Goal: Task Accomplishment & Management: Complete application form

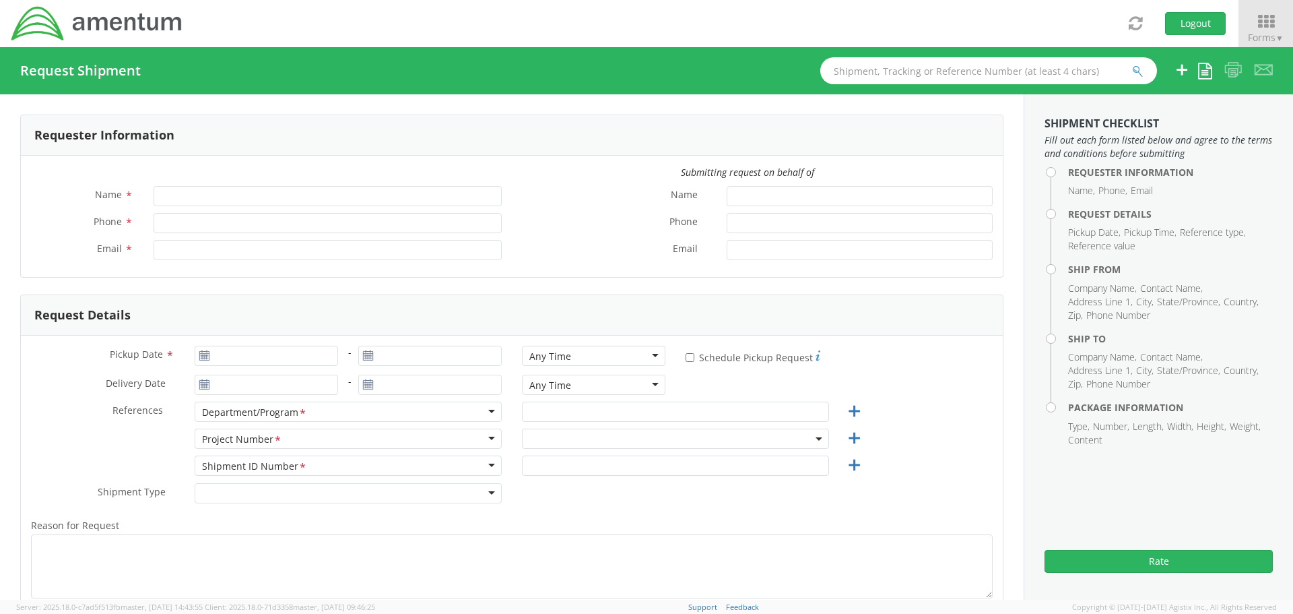
type input "[PERSON_NAME]"
type input "[PHONE_NUMBER]"
type input "[PERSON_NAME][EMAIL_ADDRESS][PERSON_NAME][DOMAIN_NAME]"
select select "ADMN.100123.SVDSK"
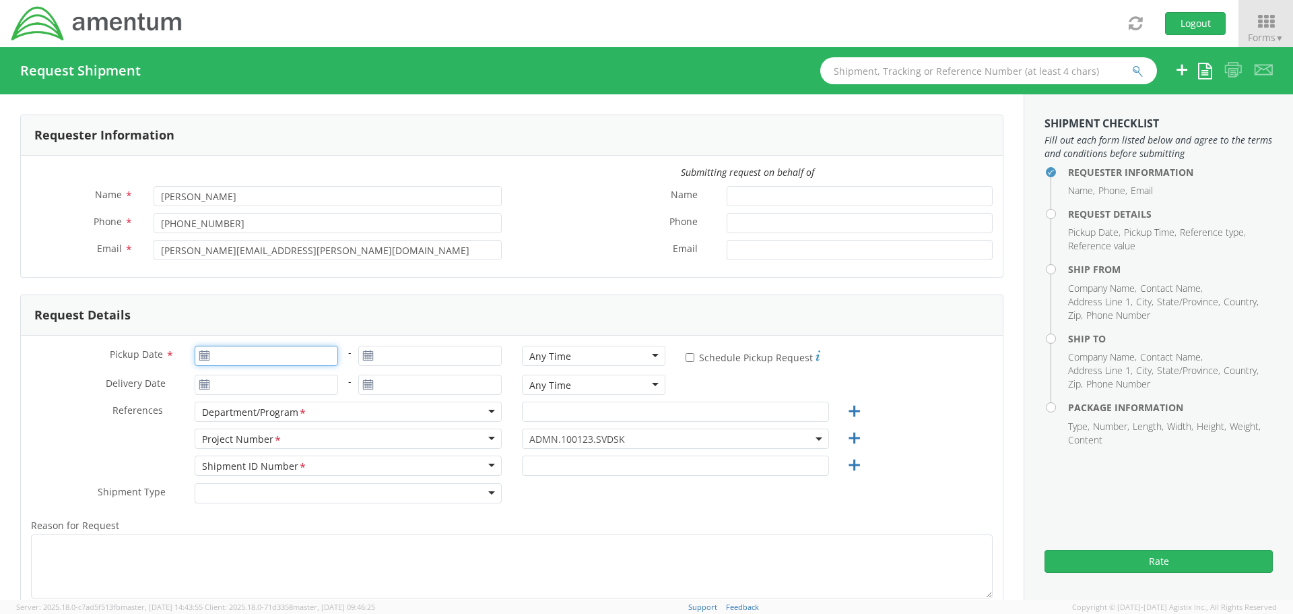
type input "[DATE]"
click at [253, 362] on input "[DATE]" at bounding box center [266, 356] width 143 height 20
click at [234, 443] on td "8" at bounding box center [236, 441] width 28 height 20
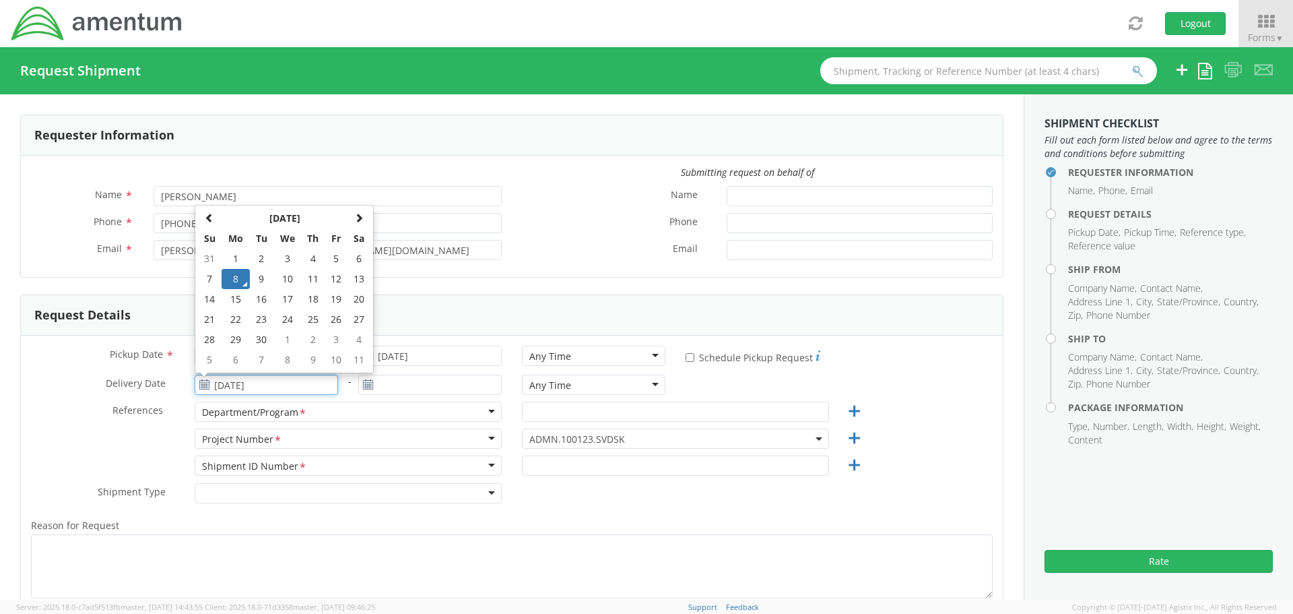
click at [257, 379] on input "[DATE]" at bounding box center [266, 385] width 143 height 20
click at [284, 279] on td "10" at bounding box center [287, 279] width 28 height 20
type input "[DATE]"
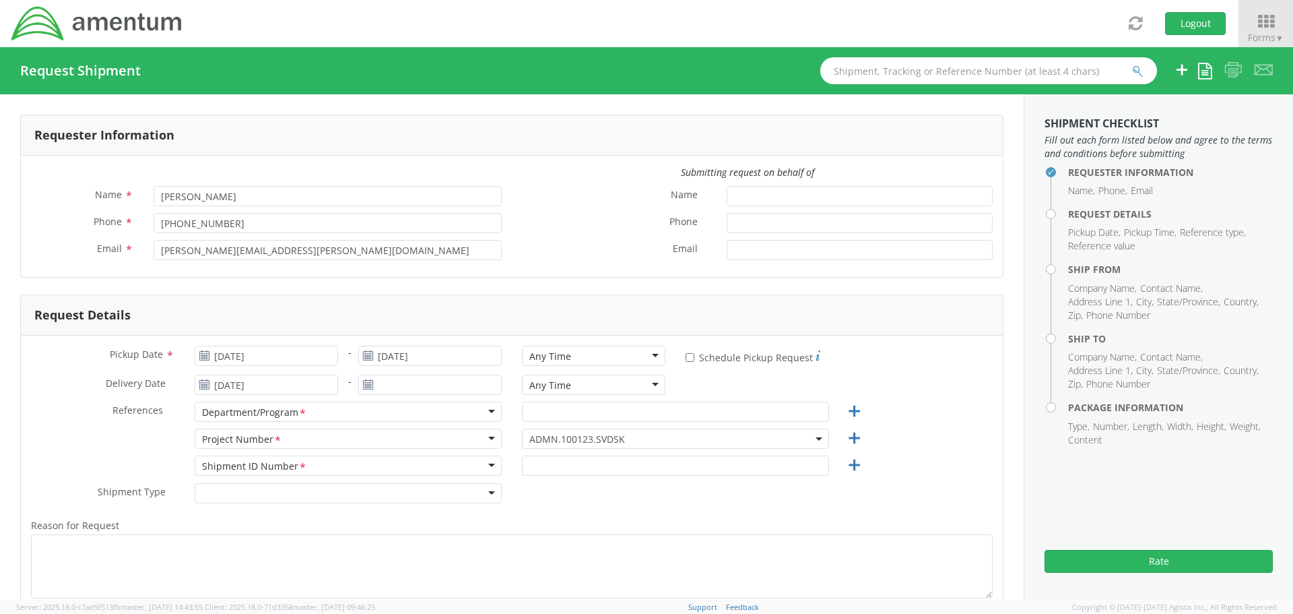
click at [407, 375] on div "Pickup Date * [DATE] - [DATE] Any Time Any Time Any Time 7:00 am - 10:00 am 10:…" at bounding box center [512, 512] width 982 height 354
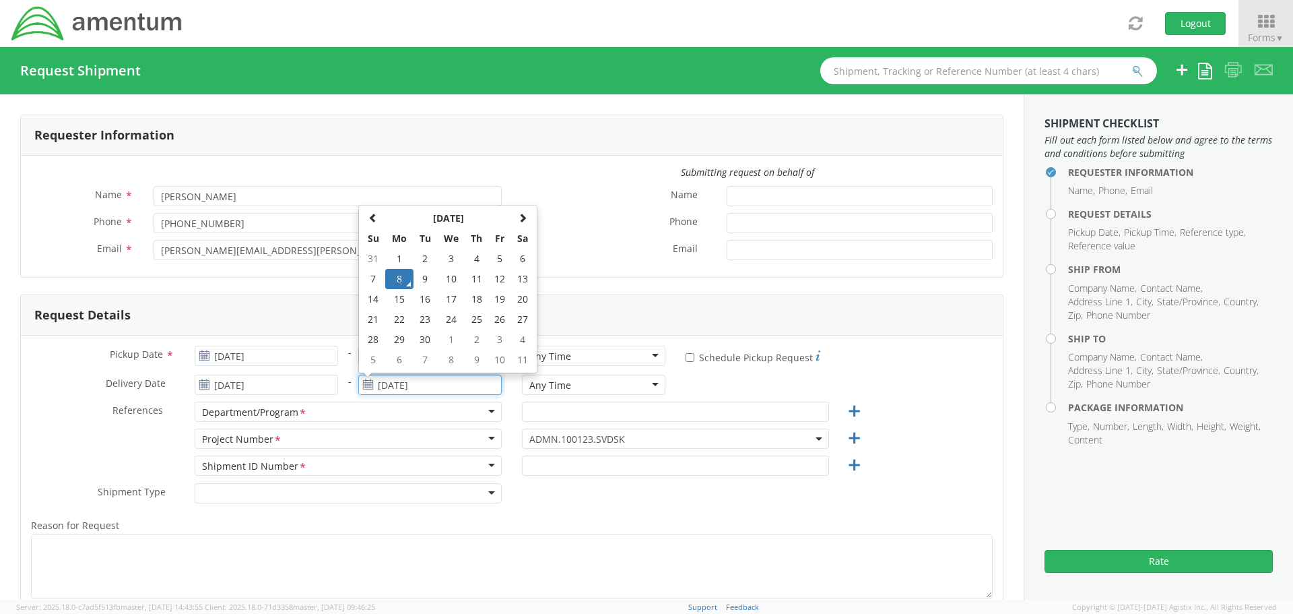
click at [406, 386] on input "[DATE]" at bounding box center [429, 385] width 143 height 20
click at [444, 279] on td "10" at bounding box center [451, 279] width 28 height 20
type input "[DATE]"
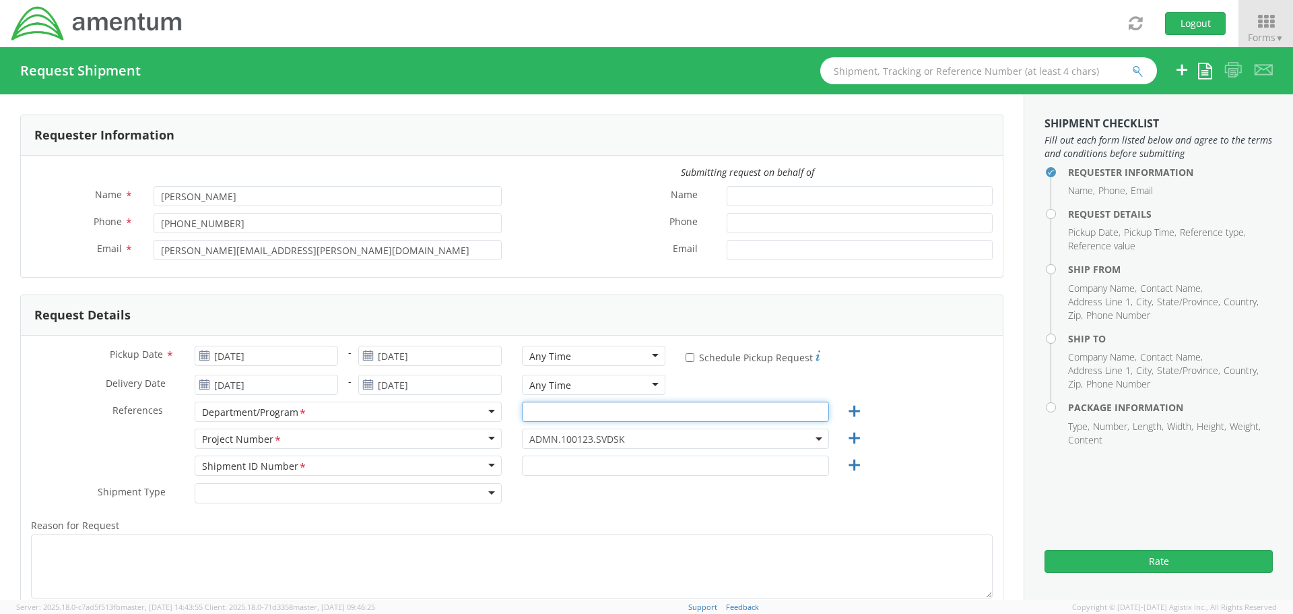
click at [542, 411] on input "text" at bounding box center [675, 411] width 307 height 20
type input "[PERSON_NAME]"
click at [599, 434] on span "ADMN.100123.SVDSK" at bounding box center [675, 438] width 292 height 13
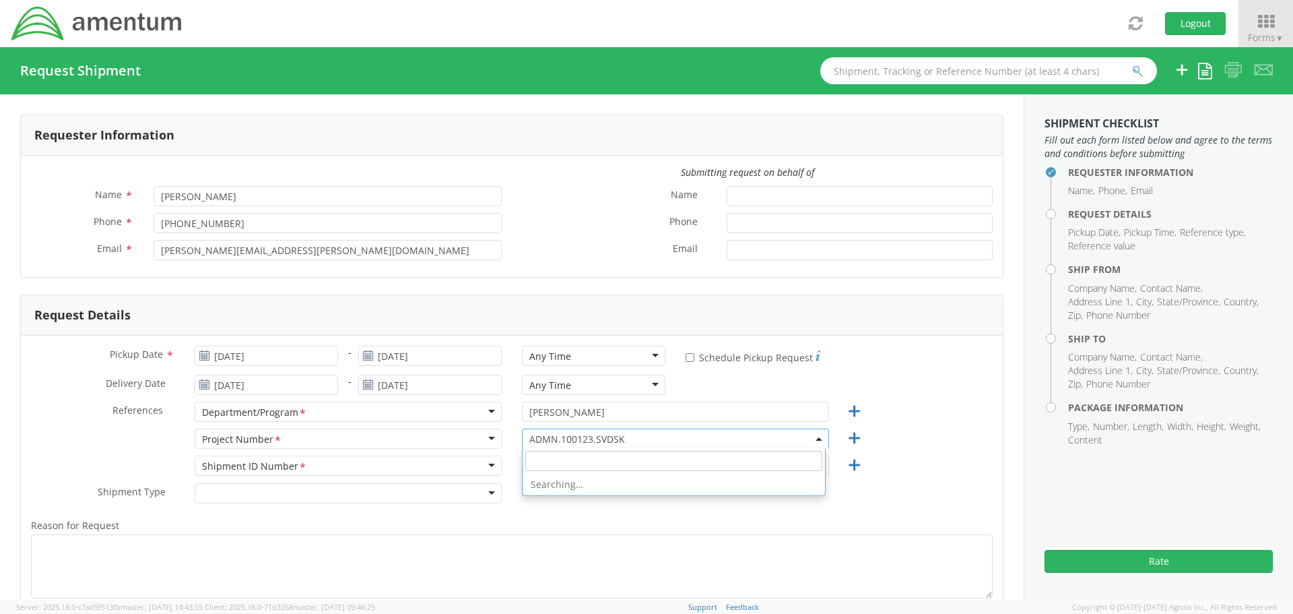
click at [589, 458] on input "search" at bounding box center [673, 461] width 297 height 20
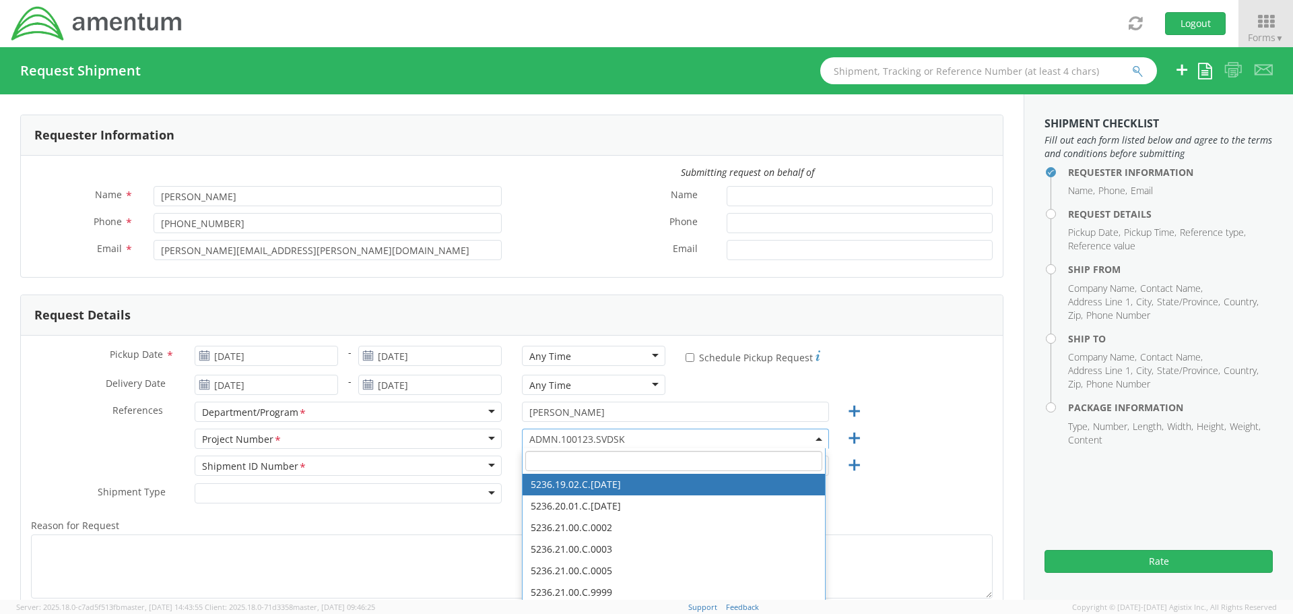
paste input "OVHD.100366.00000"
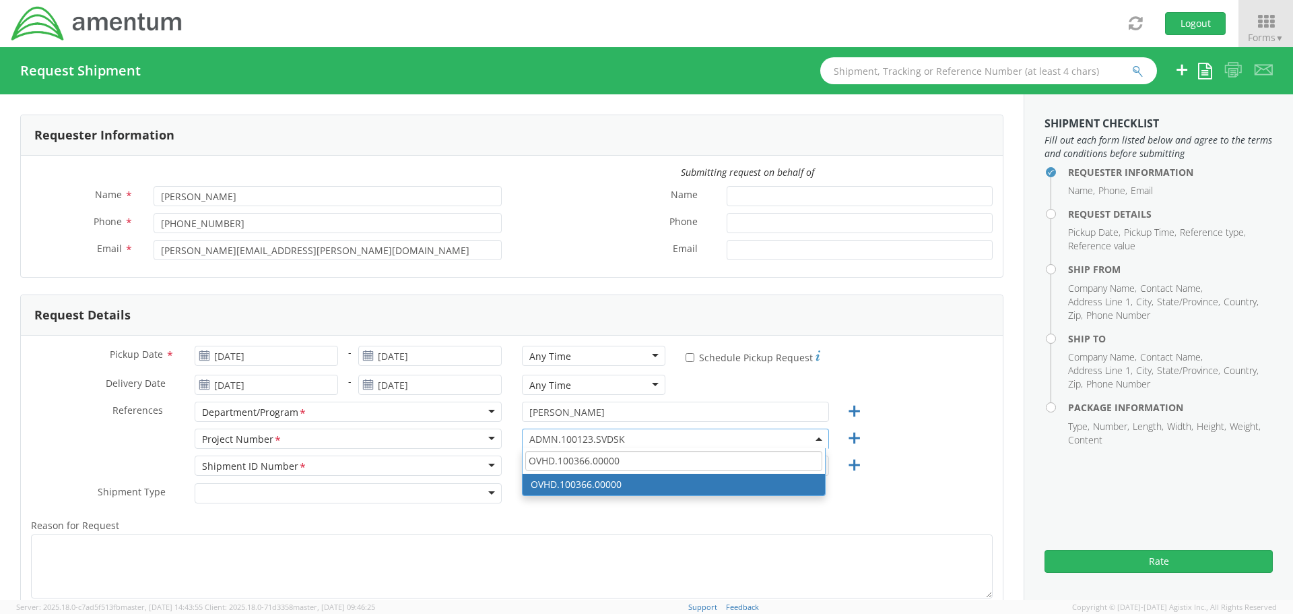
type input "OVHD.100366.00000"
select select "OVHD.100366.00000"
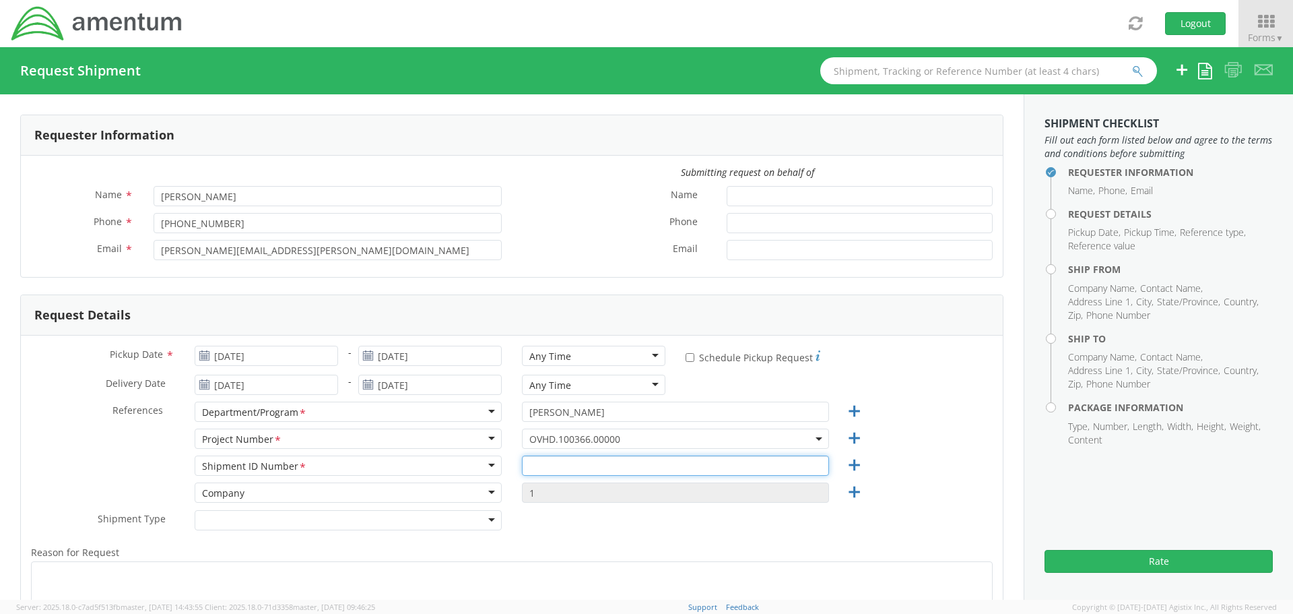
click at [586, 461] on input "text" at bounding box center [675, 465] width 307 height 20
type input "[PERSON_NAME]"
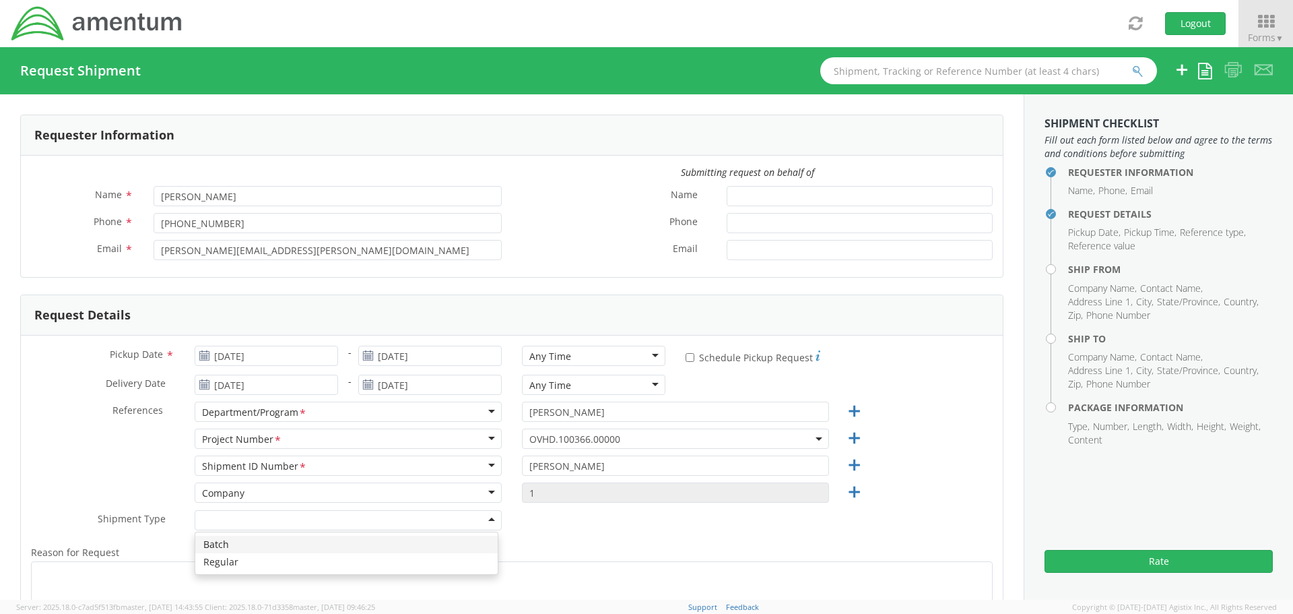
click at [307, 511] on div at bounding box center [348, 520] width 307 height 20
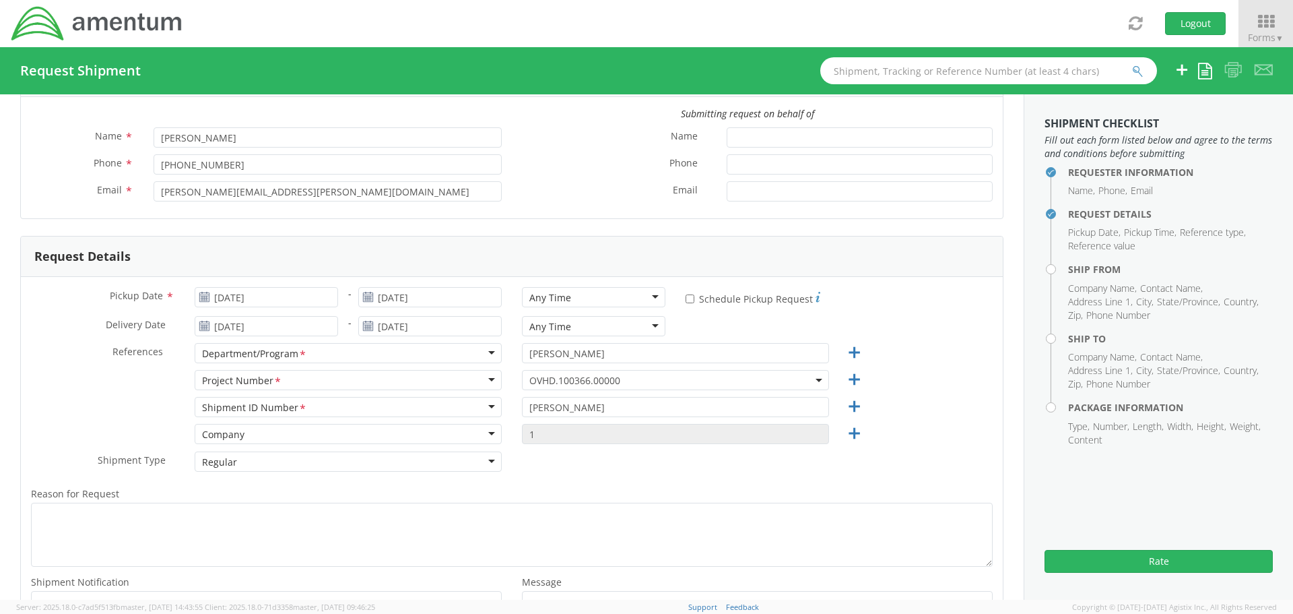
scroll to position [135, 0]
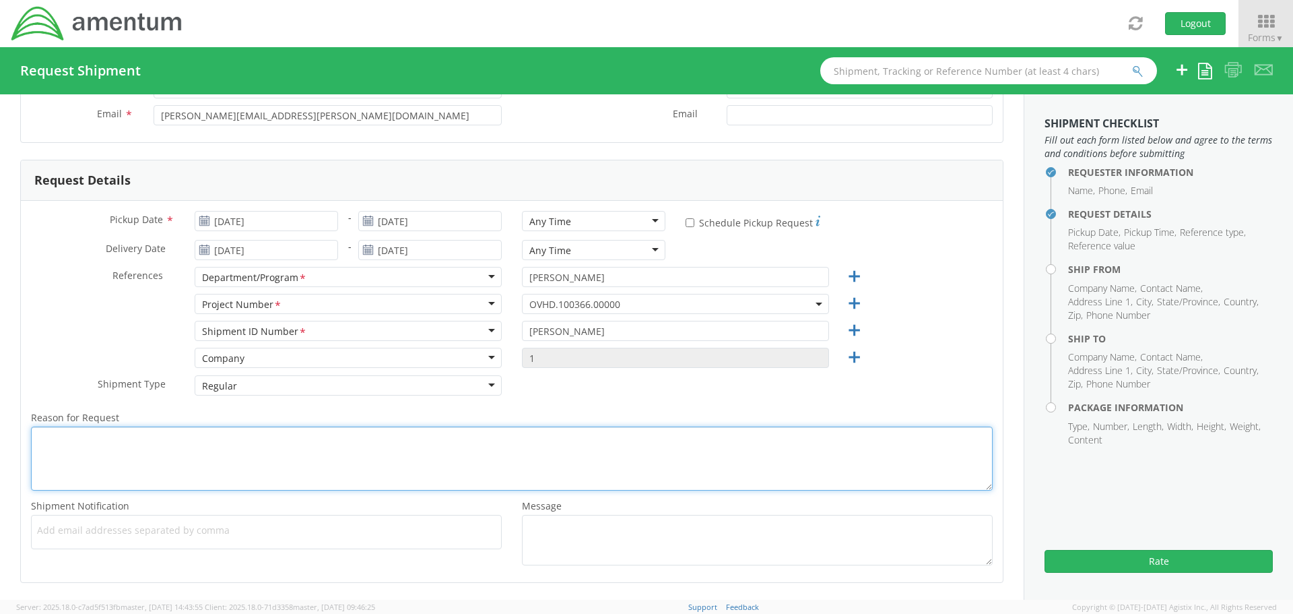
click at [238, 462] on textarea "Reason for Request *" at bounding box center [512, 458] width 962 height 64
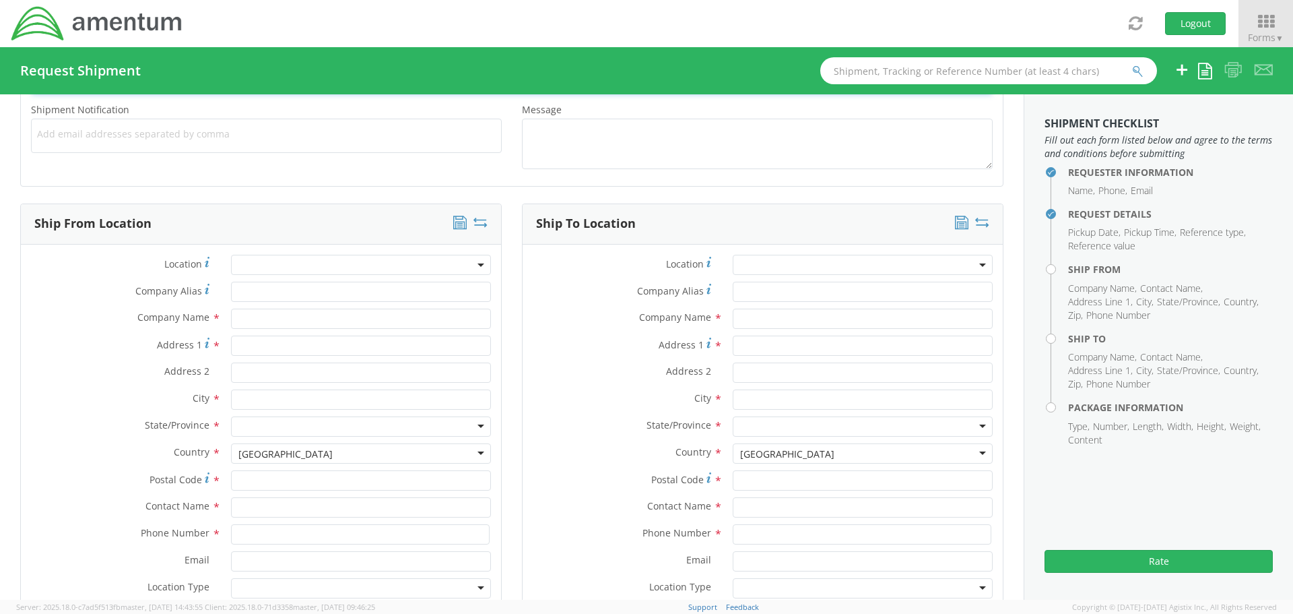
scroll to position [539, 0]
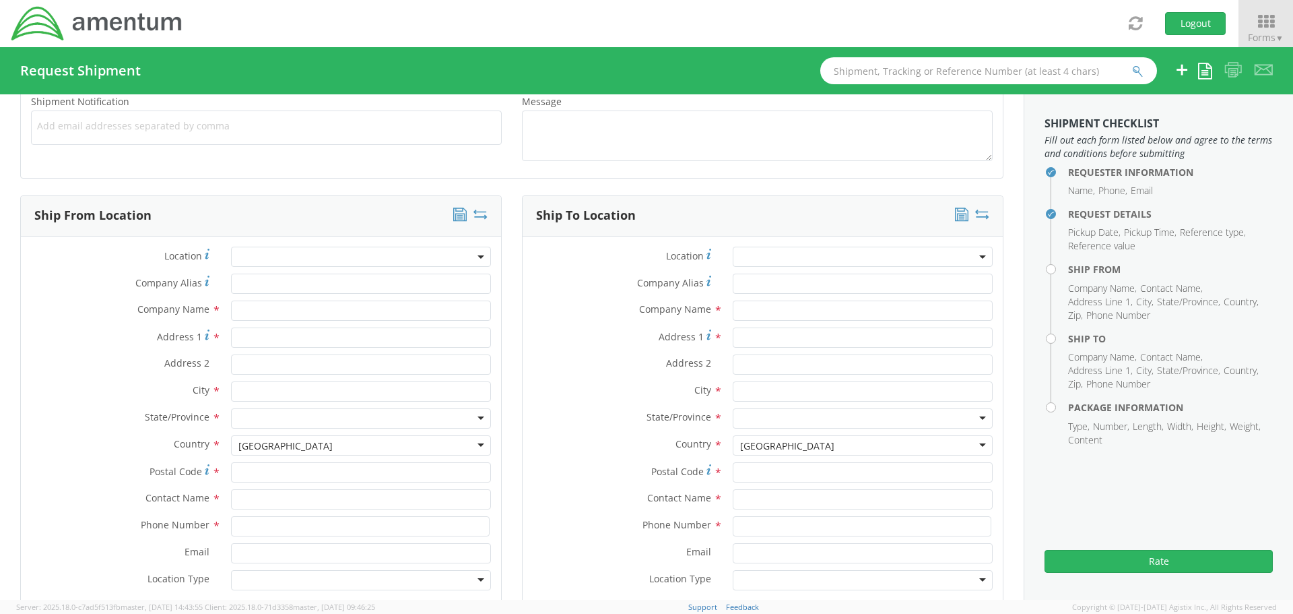
type textarea "Equipment return"
click at [266, 314] on input "text" at bounding box center [361, 310] width 260 height 20
type input "Amentum"
click at [313, 339] on input "Address 1 *" at bounding box center [361, 337] width 260 height 20
paste input "[STREET_ADDRESS]"
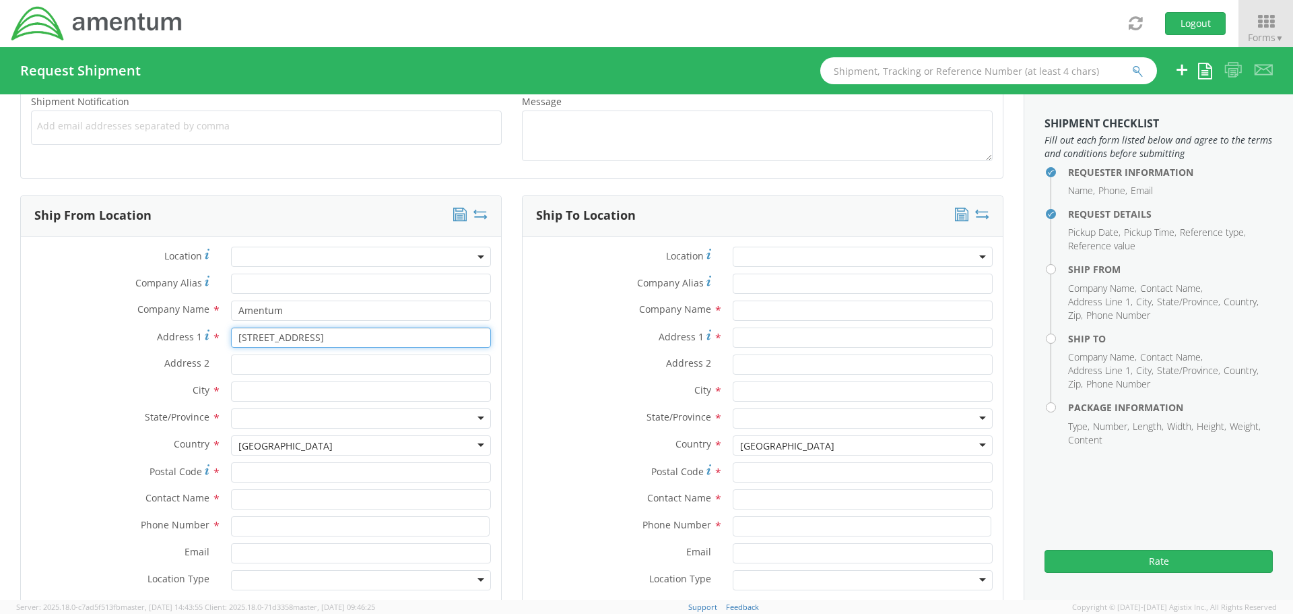
type input "[STREET_ADDRESS]"
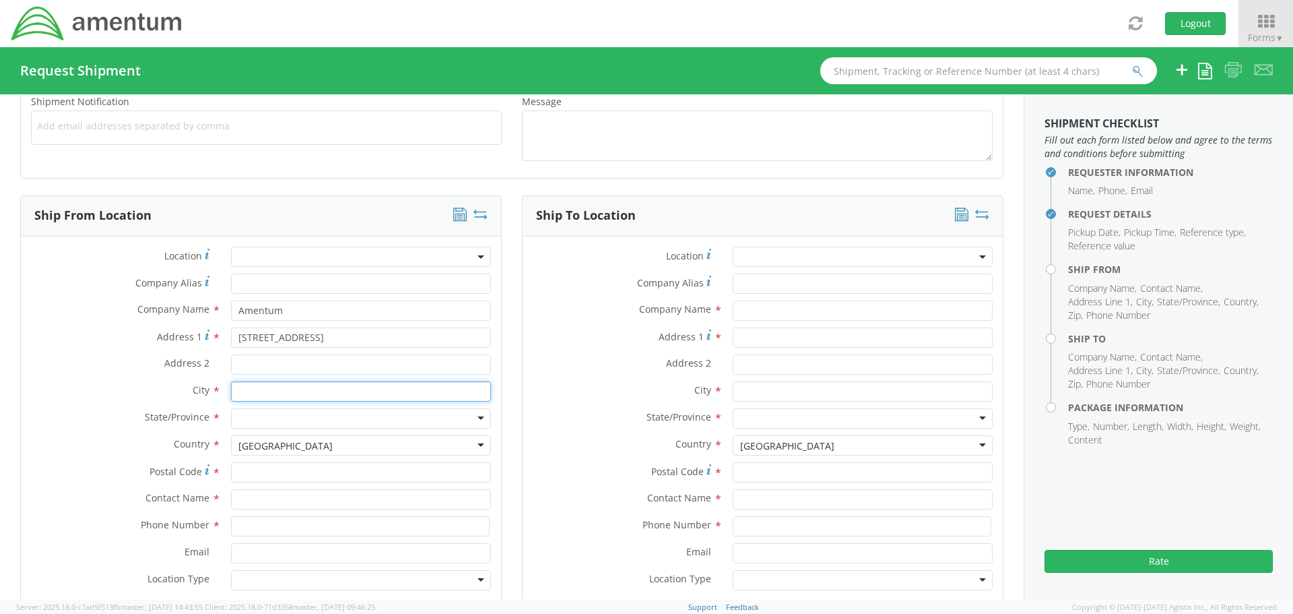
click at [296, 388] on input "text" at bounding box center [361, 391] width 260 height 20
click at [286, 389] on input "text" at bounding box center [361, 391] width 260 height 20
paste input "Ft. [PERSON_NAME]"
type input "Ft. [PERSON_NAME]"
click at [278, 418] on div at bounding box center [361, 418] width 260 height 20
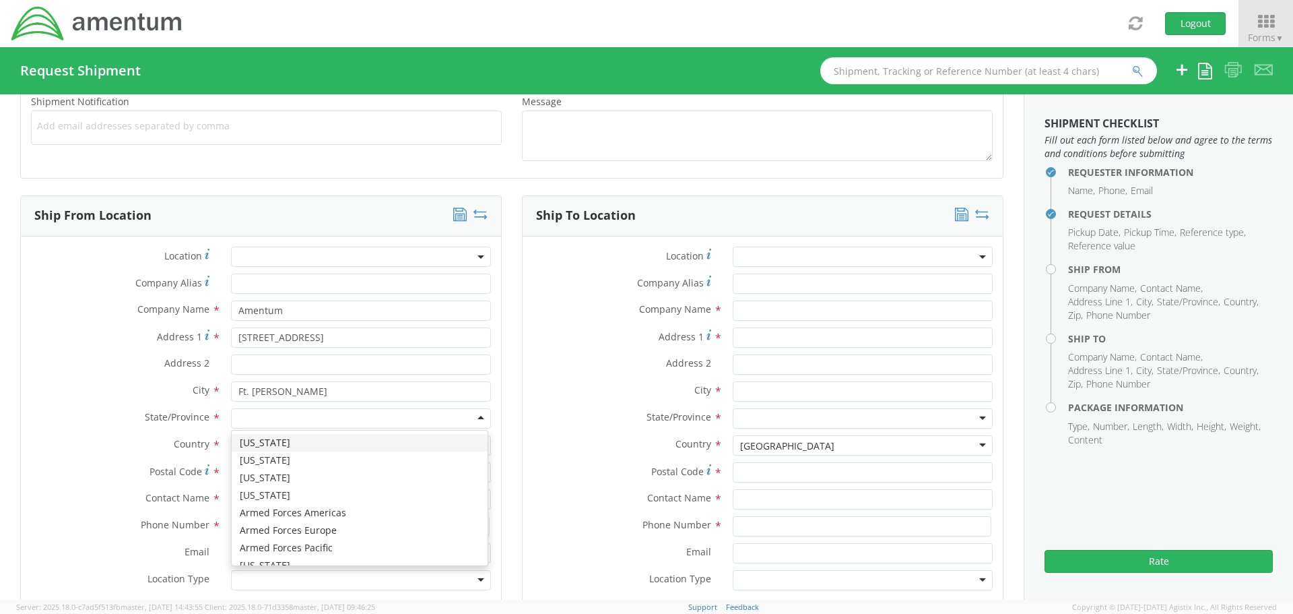
type input "k"
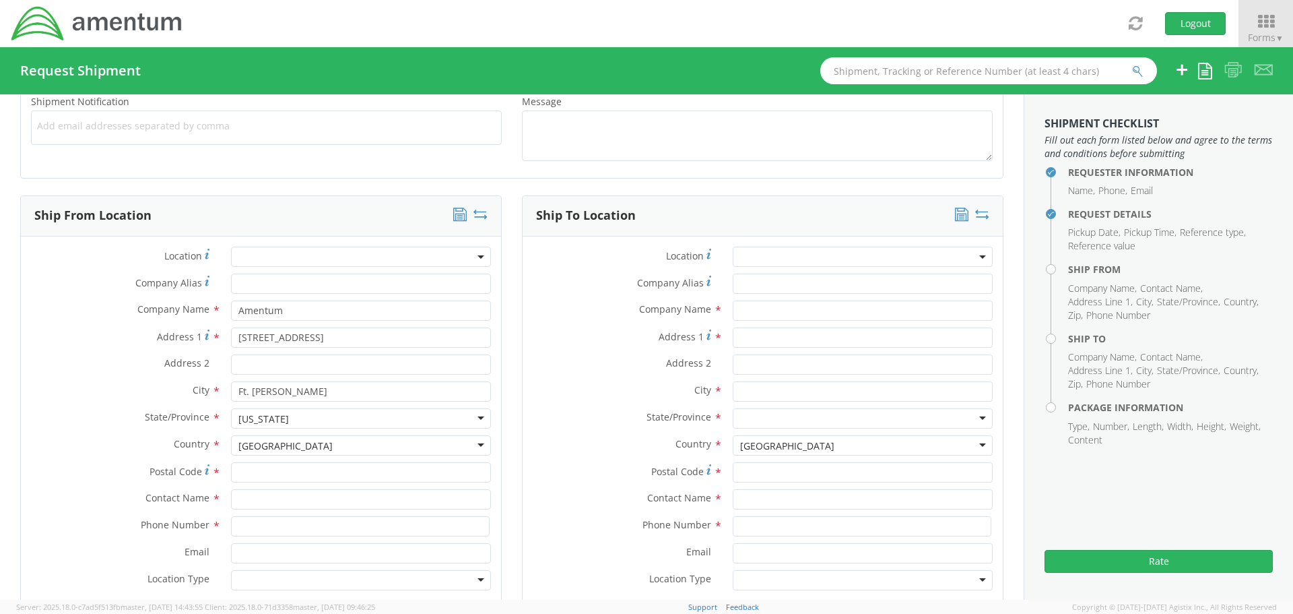
scroll to position [0, 0]
click at [278, 468] on input "Postal Code *" at bounding box center [361, 472] width 260 height 20
type input "42223"
click at [283, 500] on input "text" at bounding box center [361, 499] width 260 height 20
type input "[PERSON_NAME]"
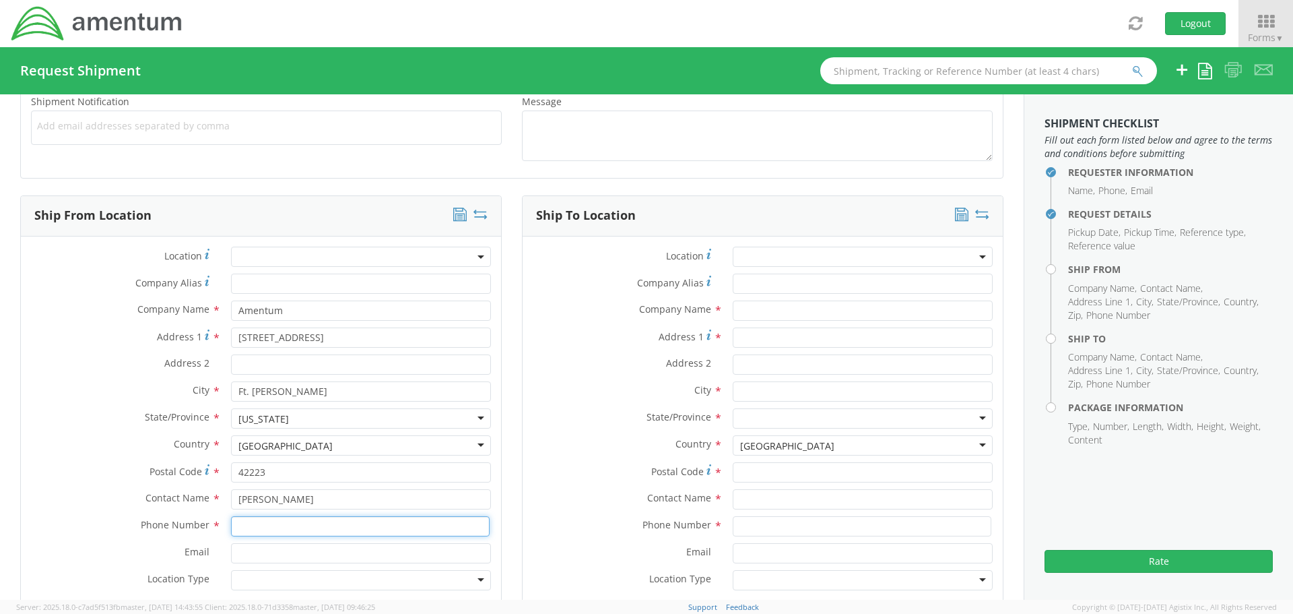
click at [280, 523] on input at bounding box center [360, 526] width 259 height 20
click at [405, 524] on input at bounding box center [360, 526] width 259 height 20
type input "2704617504"
click at [280, 554] on input "Email *" at bounding box center [361, 553] width 260 height 20
paste input "[PERSON_NAME][EMAIL_ADDRESS][PERSON_NAME][DOMAIN_NAME]"
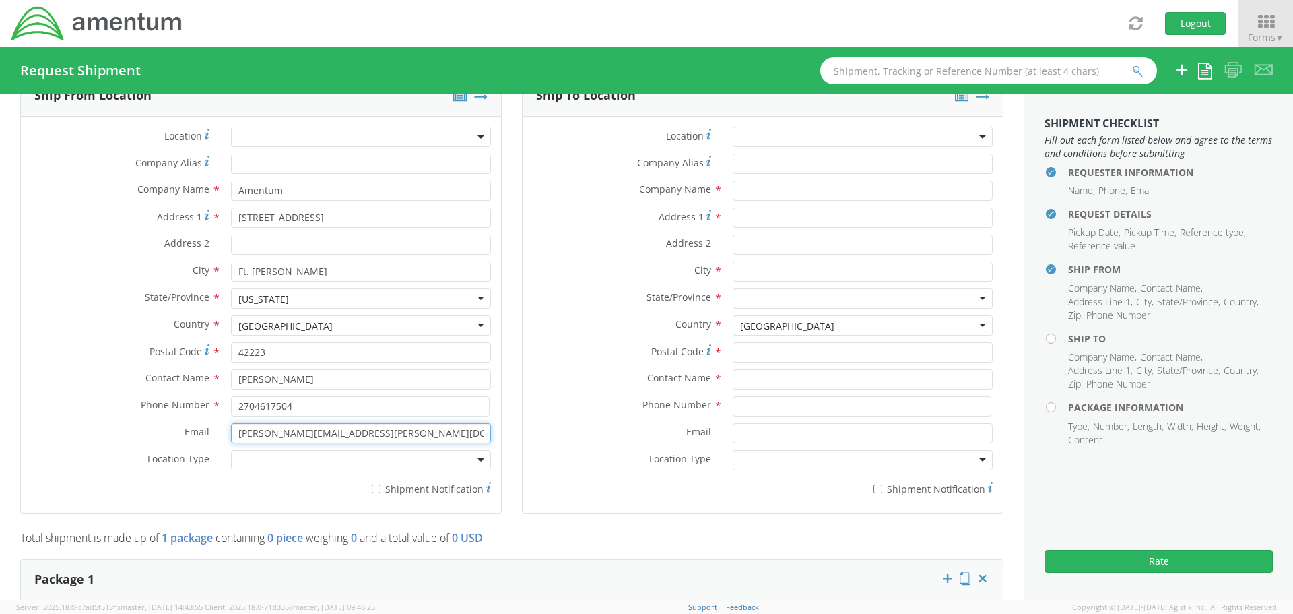
scroll to position [674, 0]
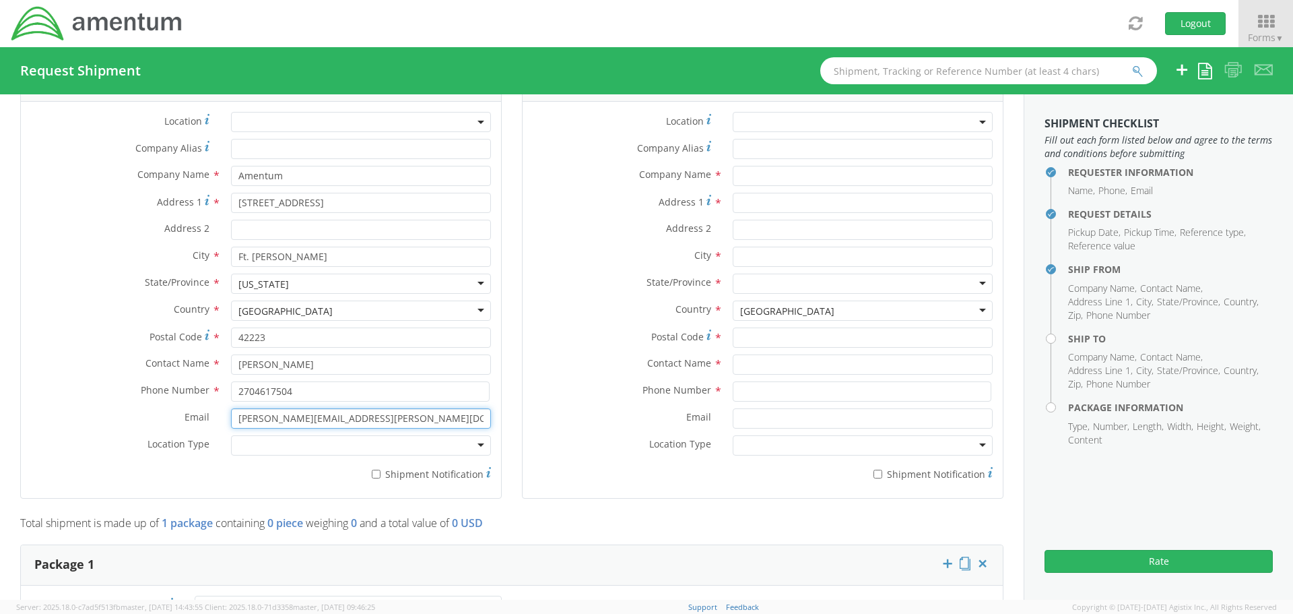
type input "[PERSON_NAME][EMAIL_ADDRESS][PERSON_NAME][DOMAIN_NAME]"
click at [284, 439] on div at bounding box center [361, 445] width 260 height 20
click at [382, 474] on label "* Shipment Notification" at bounding box center [361, 473] width 260 height 16
click at [381, 474] on input "* Shipment Notification" at bounding box center [376, 474] width 9 height 9
checkbox input "true"
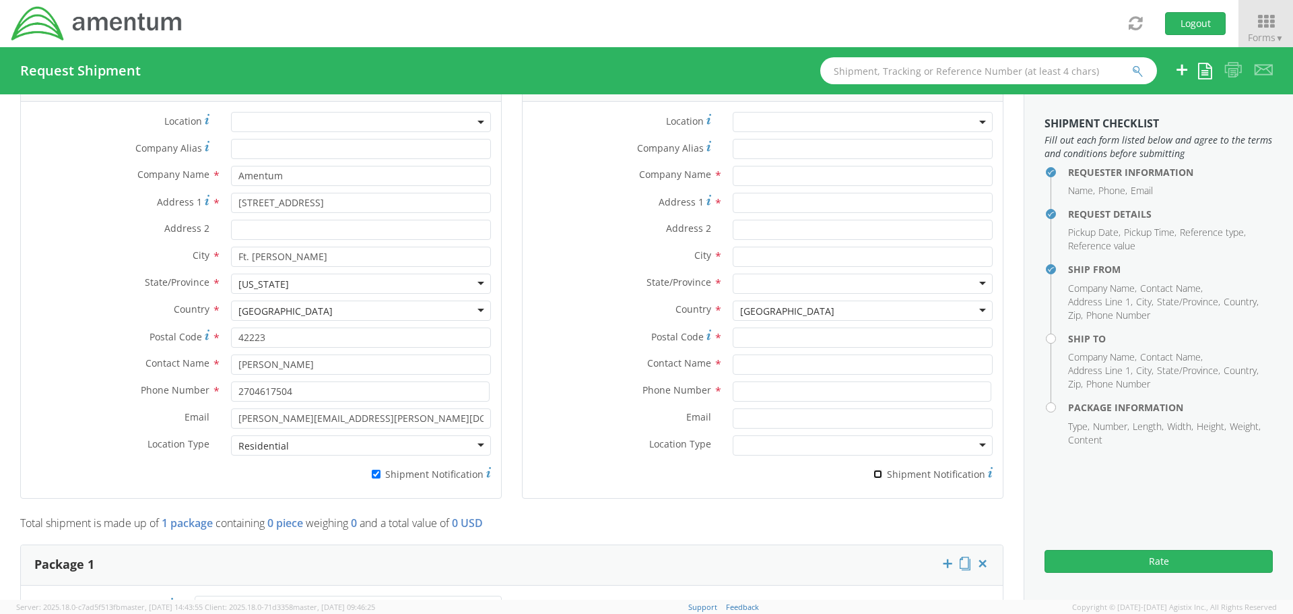
click at [874, 473] on input "* Shipment Notification" at bounding box center [878, 474] width 9 height 9
checkbox input "true"
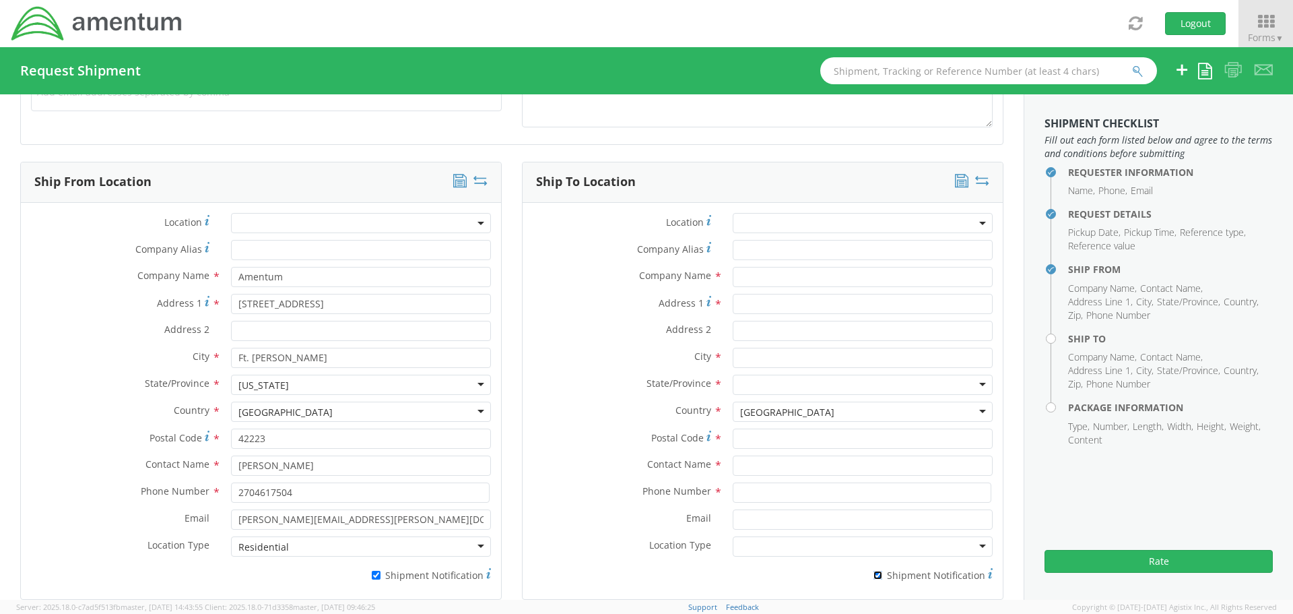
scroll to position [472, 0]
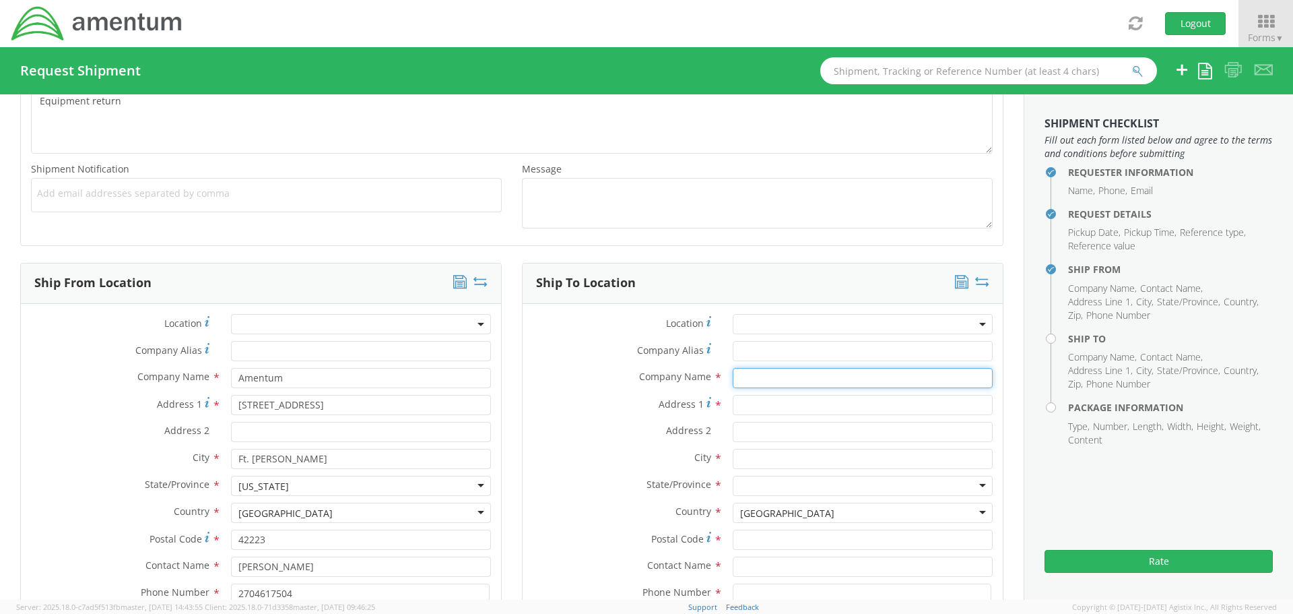
click at [786, 379] on input "text" at bounding box center [863, 378] width 260 height 20
type input "Amentum"
type input "19713 Midas Court"
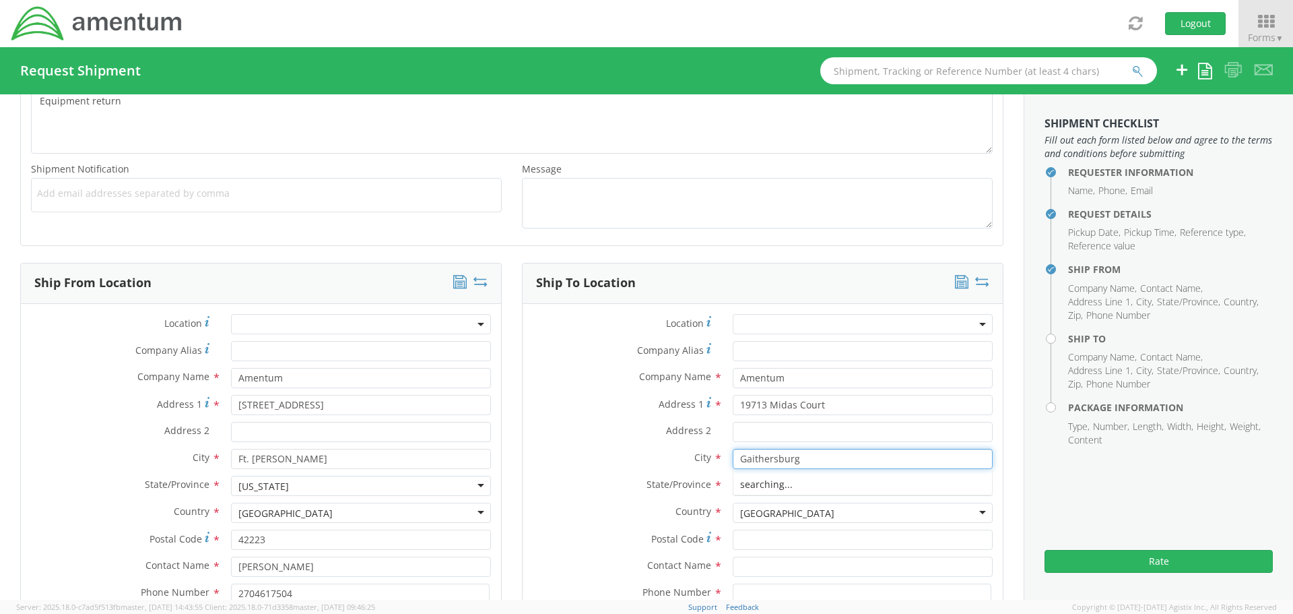
type input "Gaithersburg"
type input "m"
click at [765, 534] on input "Postal Code *" at bounding box center [863, 539] width 260 height 20
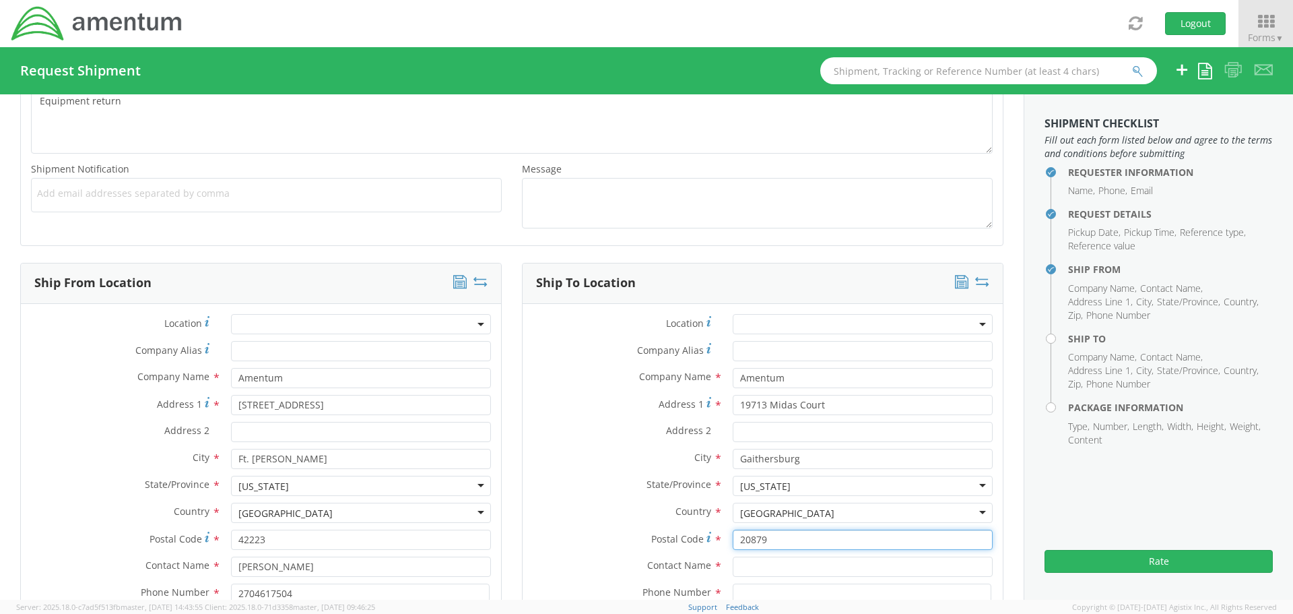
type input "20879"
click at [752, 563] on input "text" at bounding box center [863, 566] width 260 height 20
type input "[PERSON_NAME]"
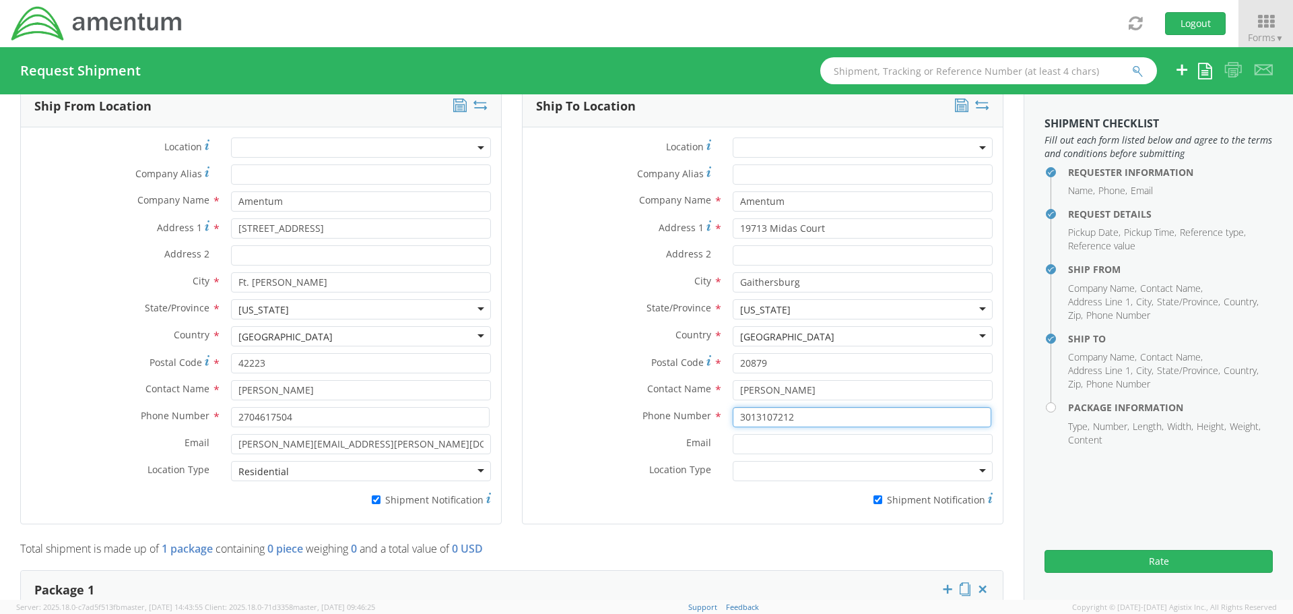
scroll to position [678, 0]
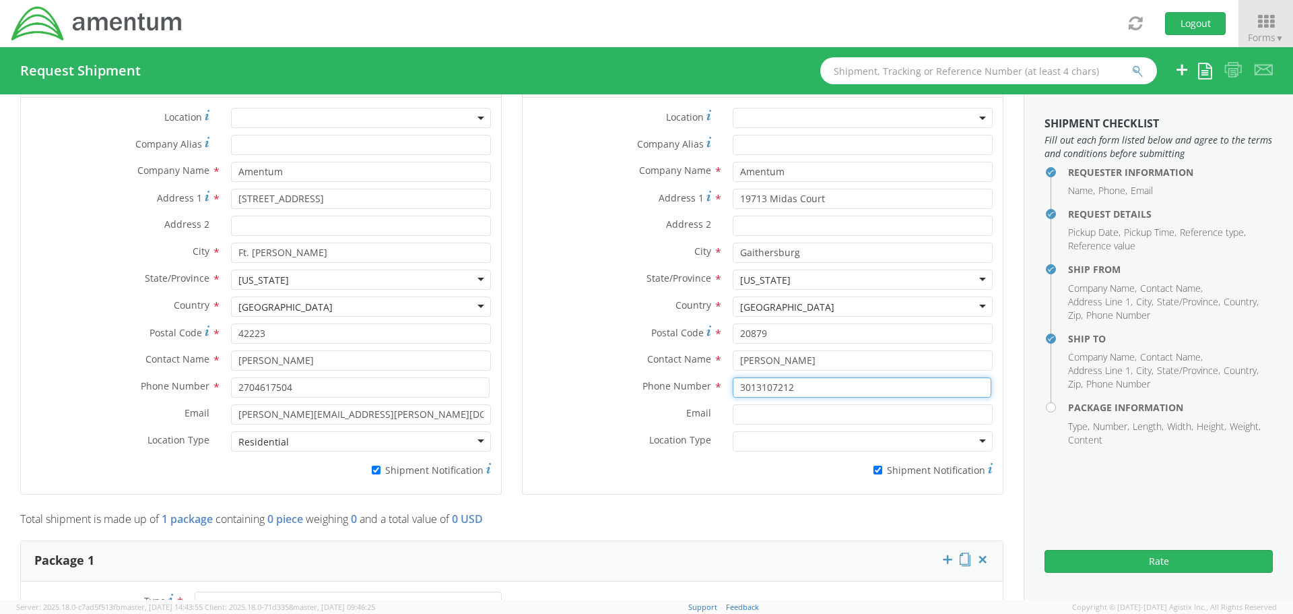
type input "3013107212"
click at [756, 413] on input "Email *" at bounding box center [863, 414] width 260 height 20
type input "[PERSON_NAME][EMAIL_ADDRESS][PERSON_NAME][DOMAIN_NAME]"
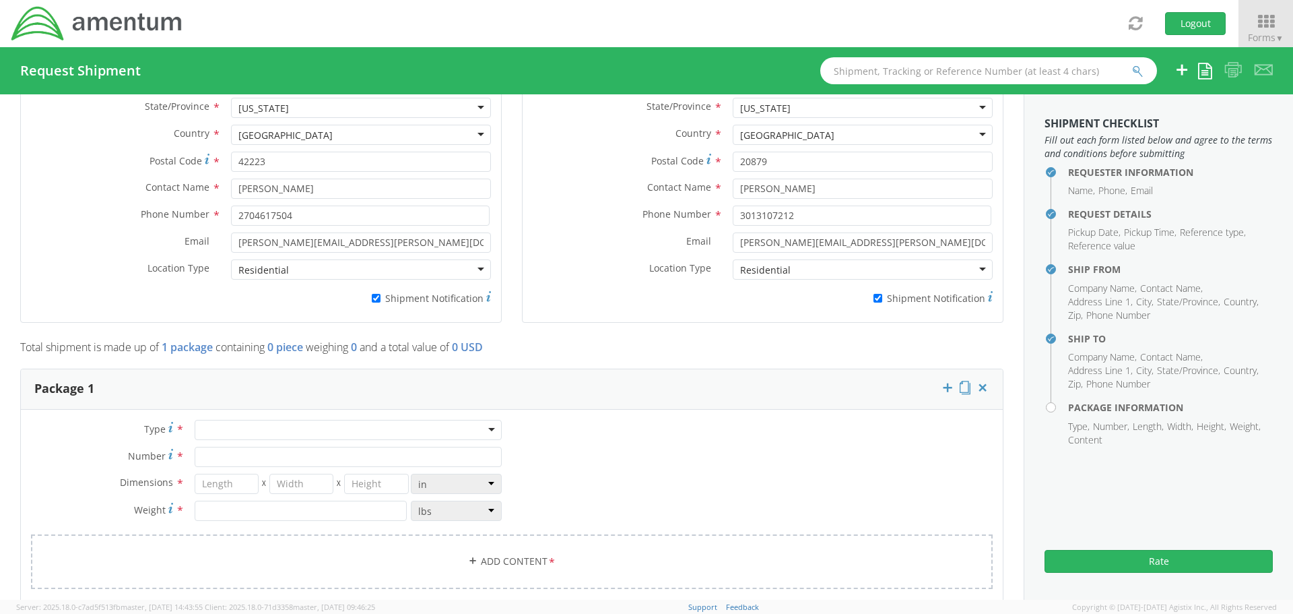
scroll to position [880, 0]
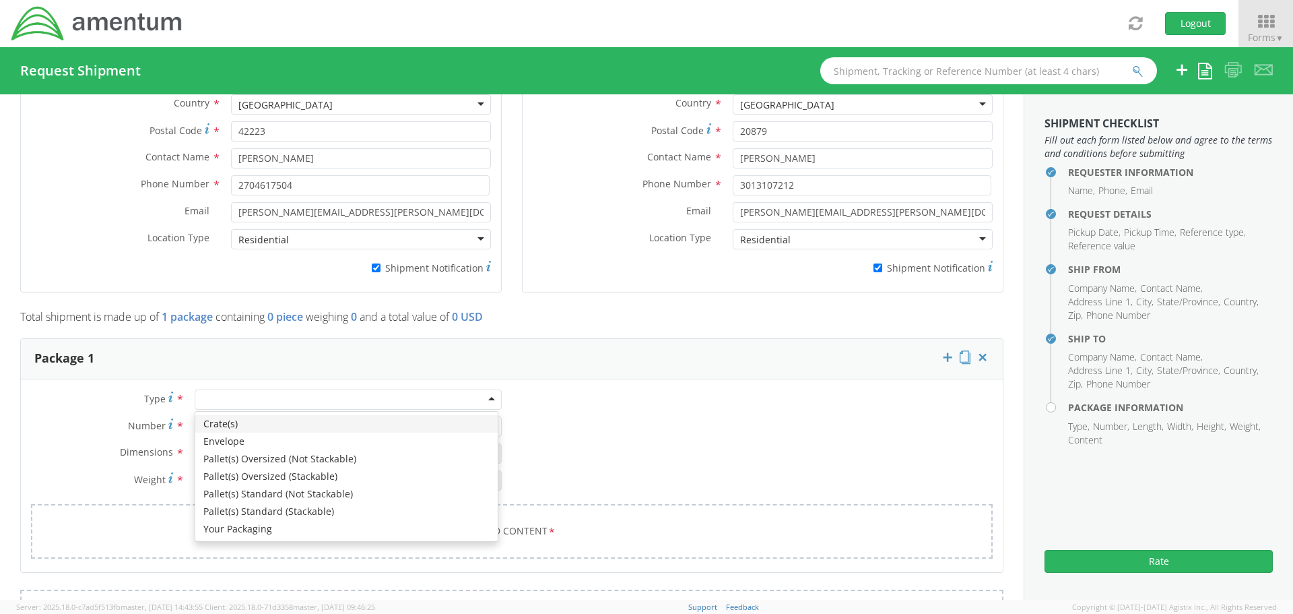
click at [335, 402] on div at bounding box center [348, 399] width 307 height 20
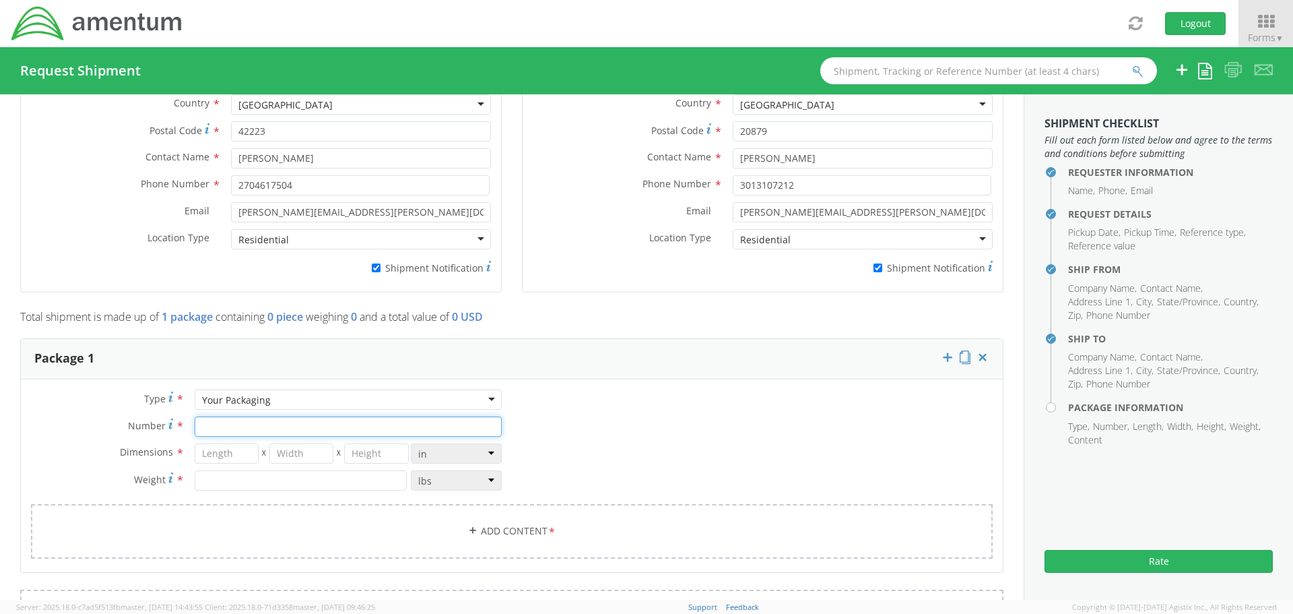
click at [241, 428] on input "Number *" at bounding box center [348, 426] width 307 height 20
type input "1"
click at [242, 455] on input "number" at bounding box center [227, 453] width 64 height 20
type input "9"
type input "6"
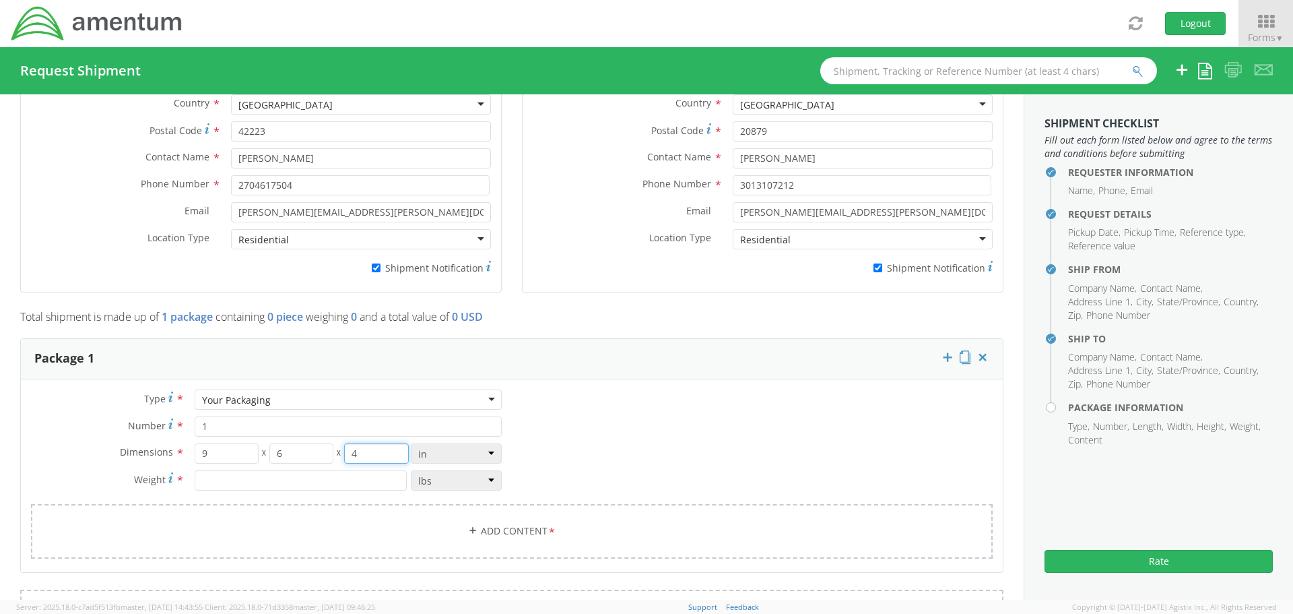
type input "4"
click at [244, 481] on input "number" at bounding box center [301, 480] width 212 height 20
type input "3"
click at [494, 532] on link "Add Content *" at bounding box center [512, 531] width 962 height 55
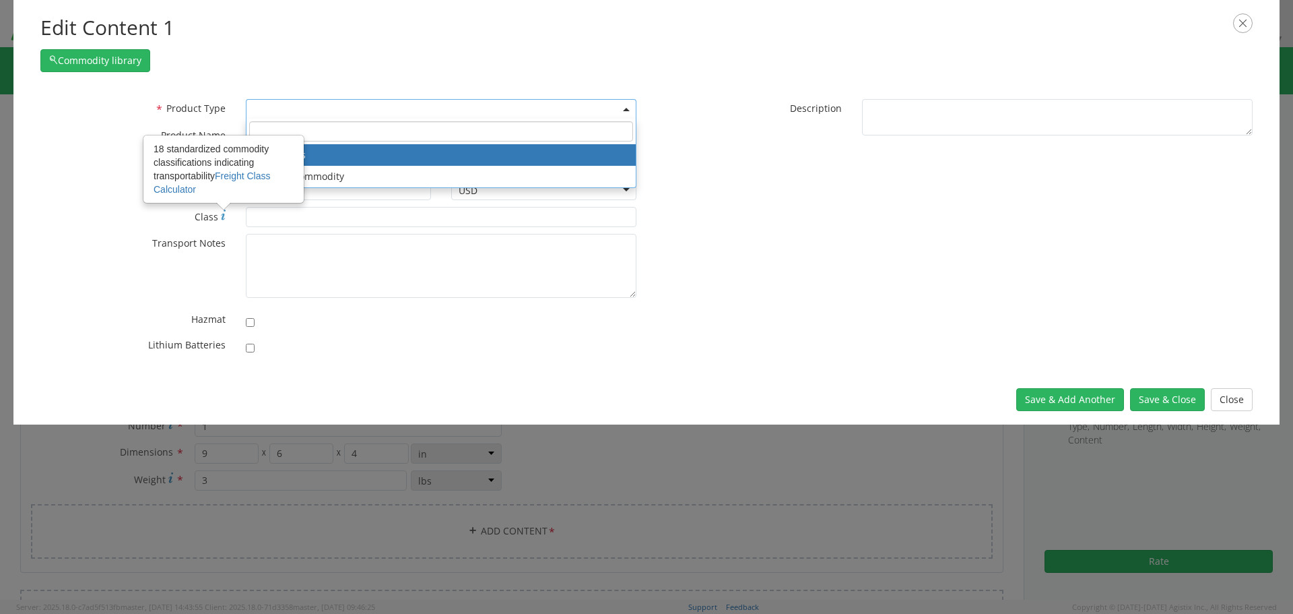
click at [254, 109] on span at bounding box center [441, 109] width 391 height 20
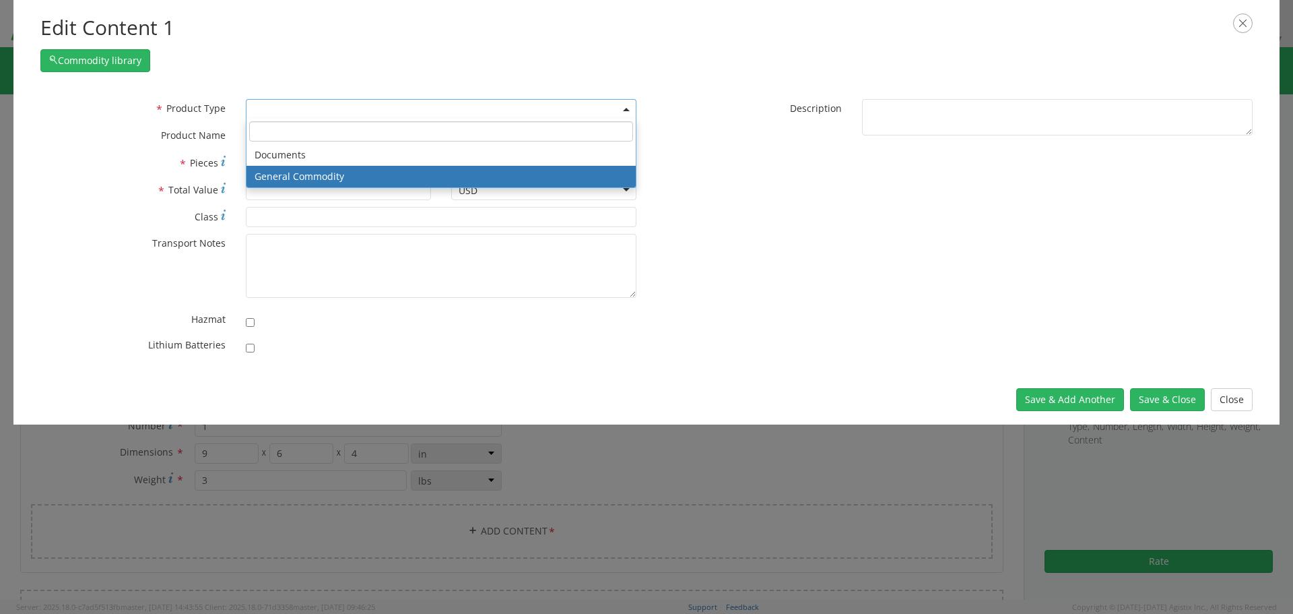
select select "COMMODITY"
type input "General Commodity"
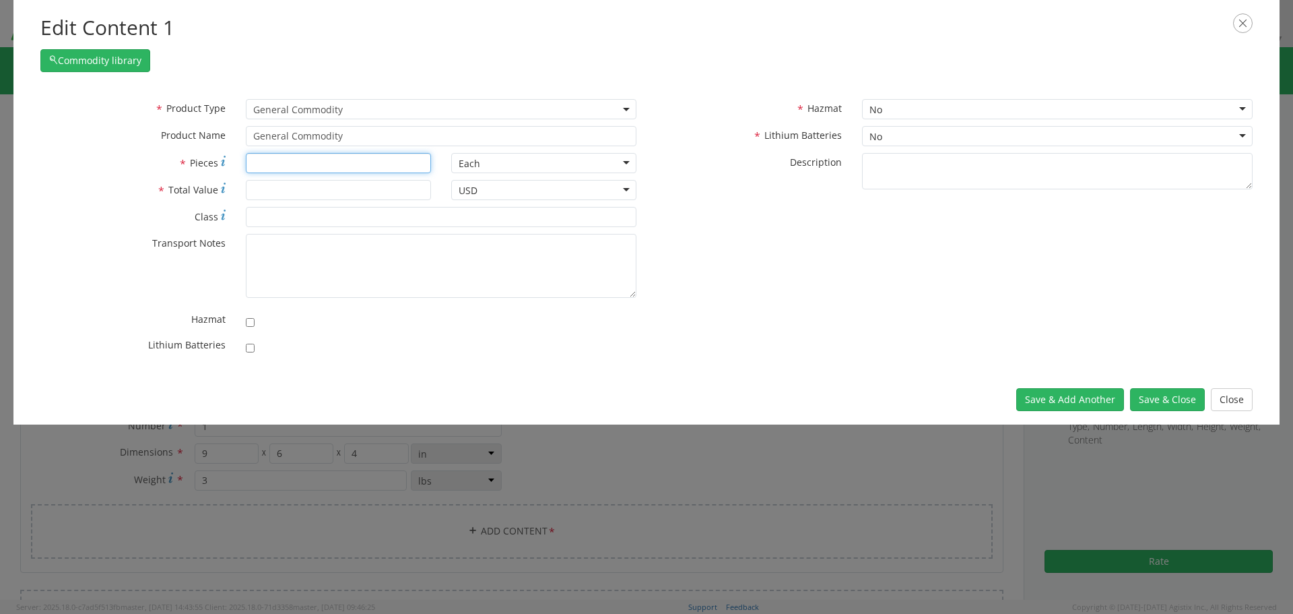
click at [294, 157] on input "* Pieces" at bounding box center [338, 163] width 185 height 20
type input "1"
click at [300, 193] on input "* Total Value" at bounding box center [338, 190] width 185 height 20
type input "350"
click at [895, 131] on div "No" at bounding box center [1057, 136] width 391 height 20
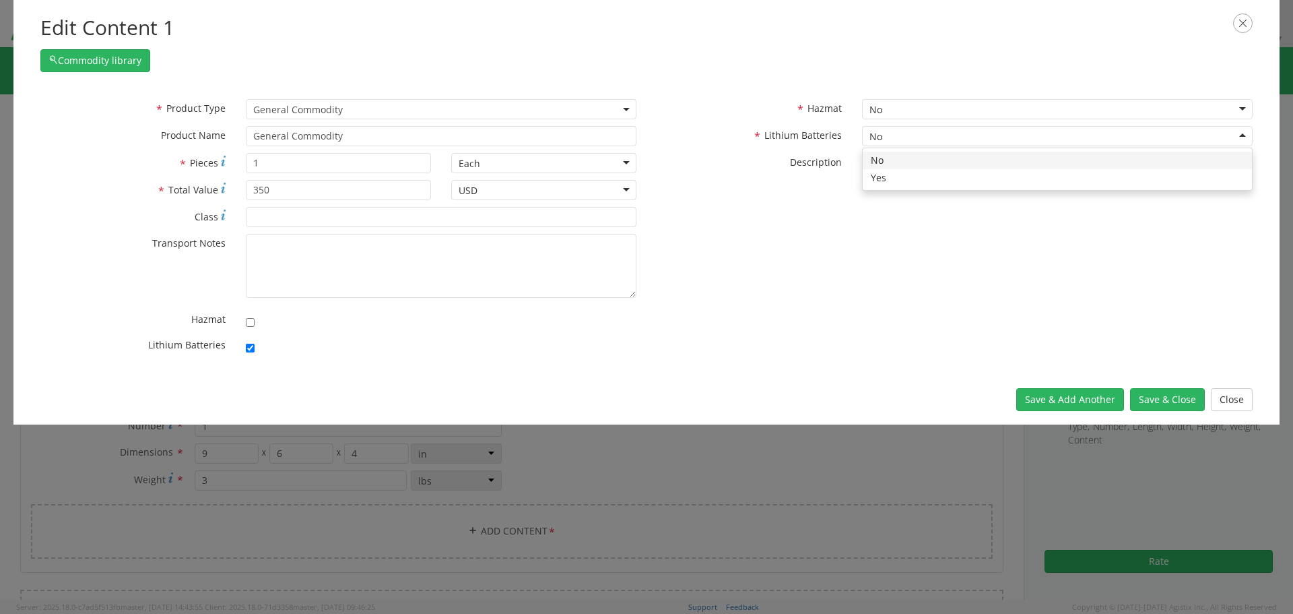
checkbox input "true"
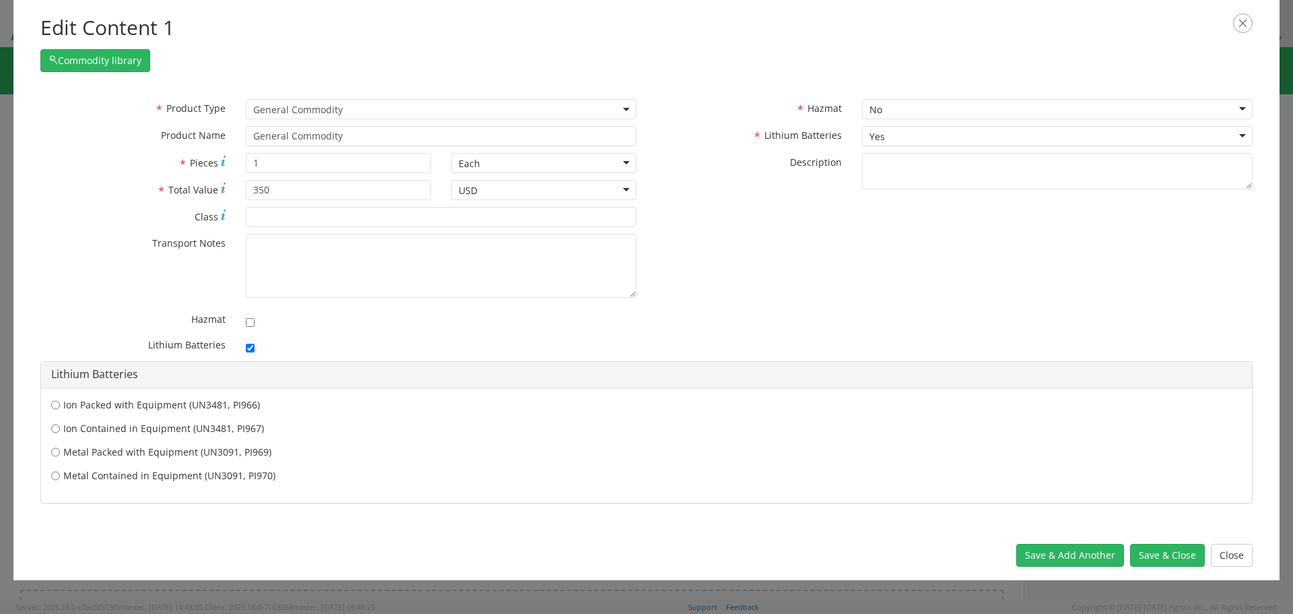
click at [152, 429] on label "Ion Contained in Equipment (UN3481, PI967)" at bounding box center [646, 428] width 1191 height 13
click at [60, 429] on input "Ion Contained in Equipment (UN3481, PI967)" at bounding box center [55, 428] width 9 height 13
radio input "true"
click at [1168, 561] on button "Save & Close" at bounding box center [1167, 555] width 75 height 23
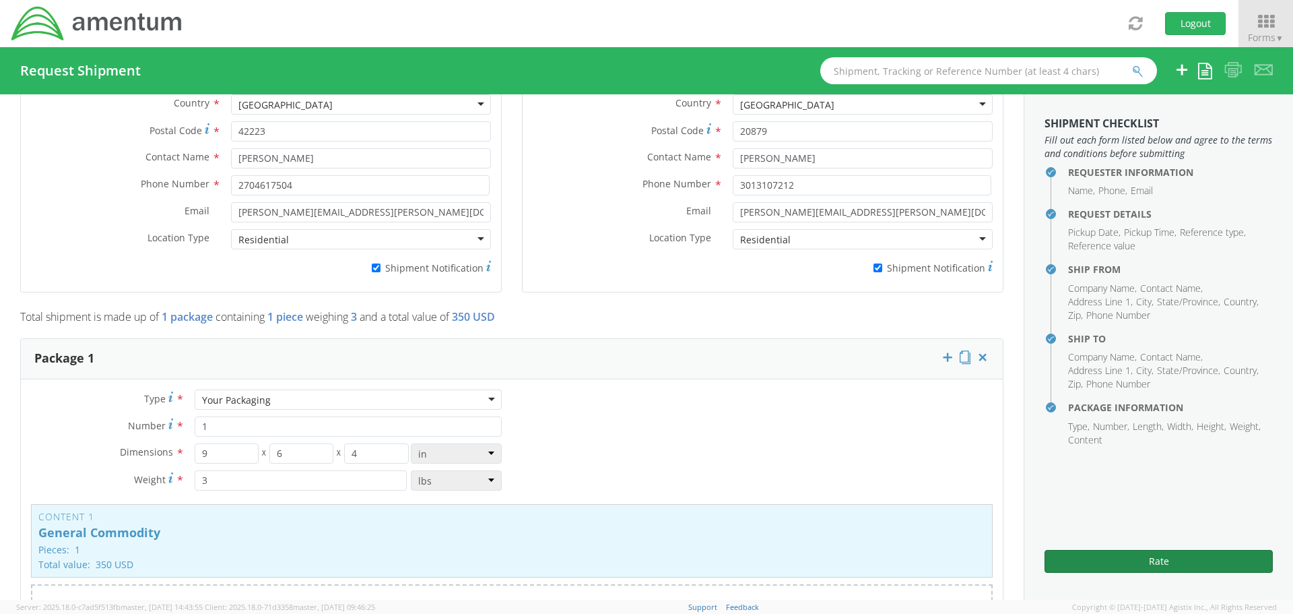
click at [1166, 561] on button "Rate" at bounding box center [1159, 561] width 228 height 23
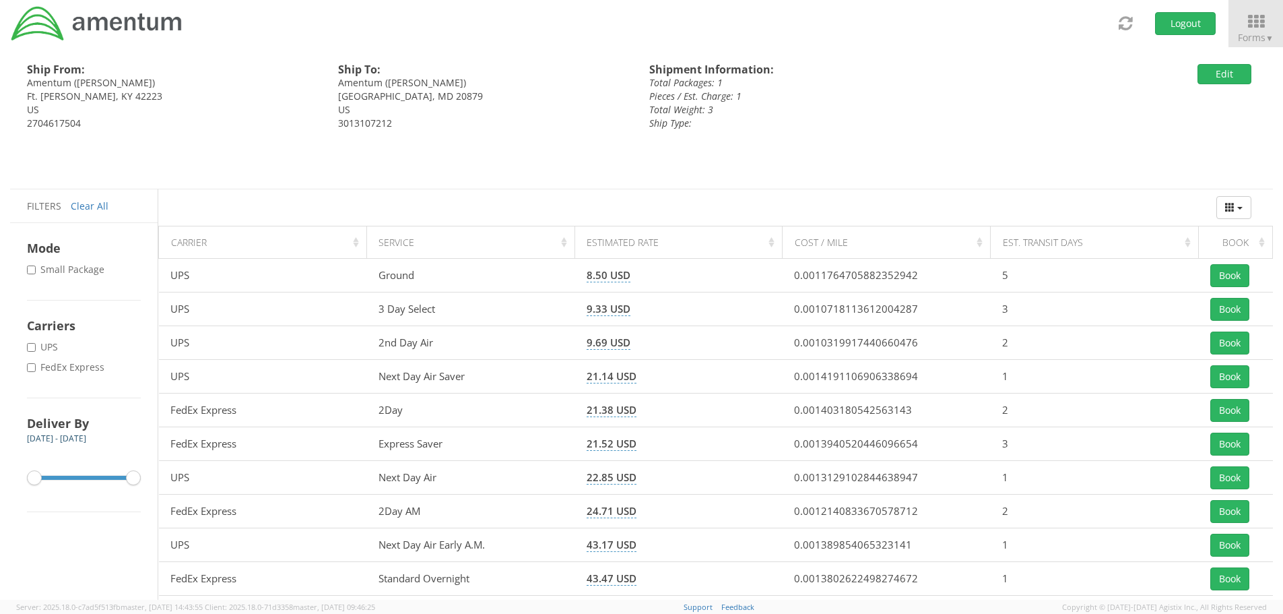
click at [69, 367] on label "* FedEx Express" at bounding box center [67, 366] width 80 height 13
click at [36, 367] on input "* FedEx Express" at bounding box center [31, 367] width 9 height 9
checkbox input "true"
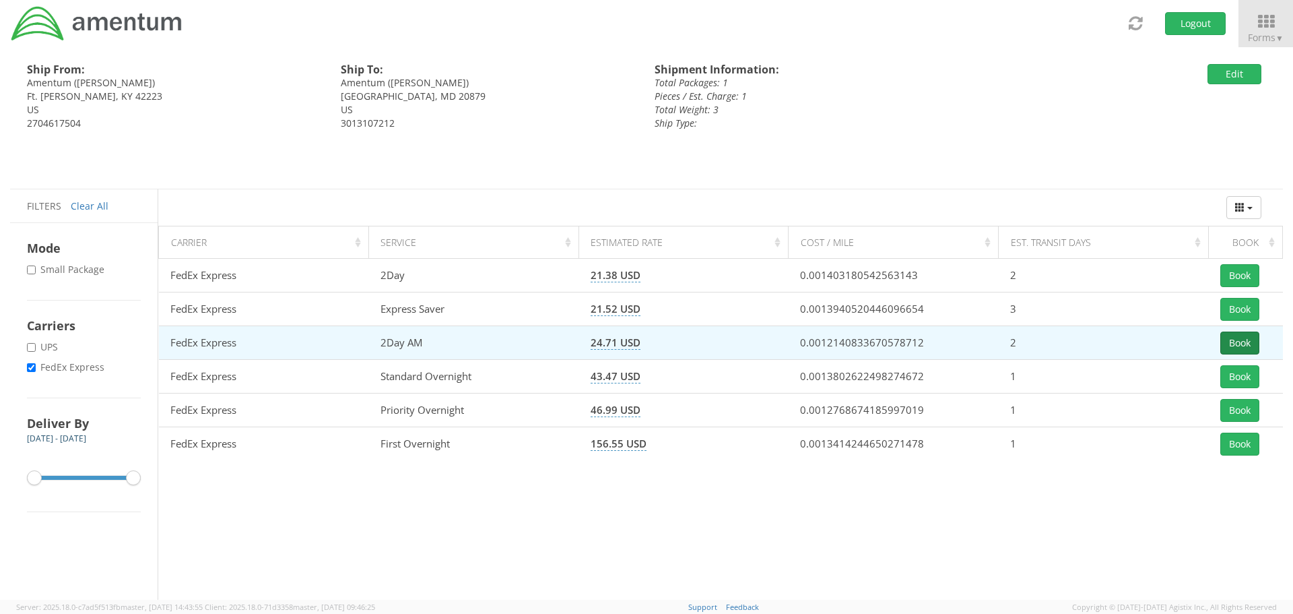
click at [1246, 342] on button "Book" at bounding box center [1240, 342] width 39 height 23
